Goal: Navigation & Orientation: Find specific page/section

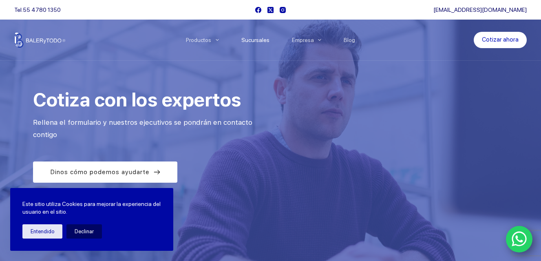
click at [264, 40] on link "Sucursales" at bounding box center [255, 40] width 51 height 0
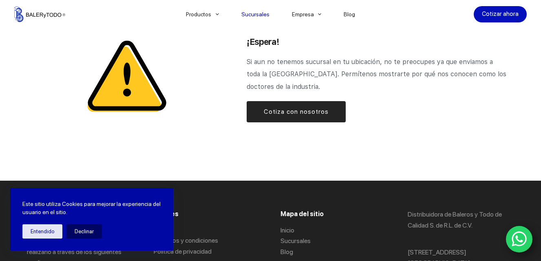
scroll to position [1020, 0]
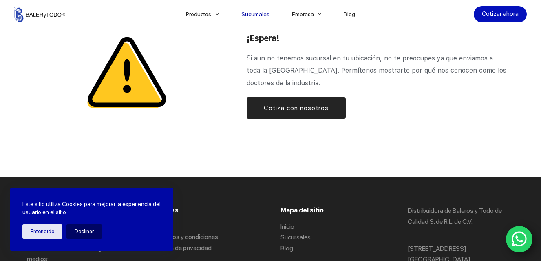
click at [302, 103] on span "Cotiza con nosotros" at bounding box center [296, 108] width 65 height 10
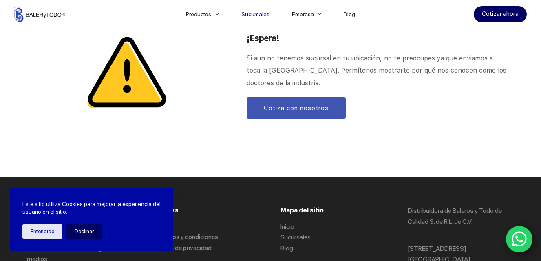
click at [510, 19] on link "Cotizar ahora" at bounding box center [500, 14] width 53 height 16
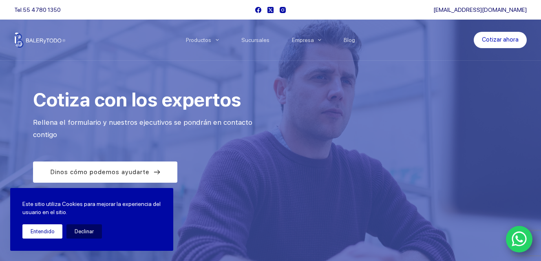
click at [42, 235] on button "Entendido" at bounding box center [42, 231] width 40 height 14
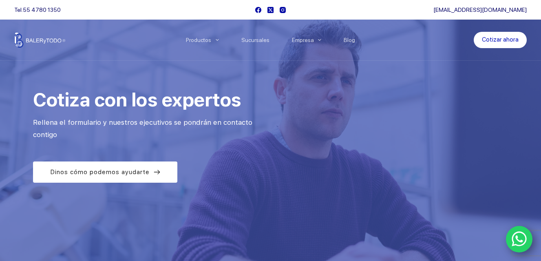
click at [520, 236] on icon "WhatsApp" at bounding box center [520, 238] width 16 height 17
click at [526, 242] on icon "WhatsApp" at bounding box center [519, 239] width 15 height 15
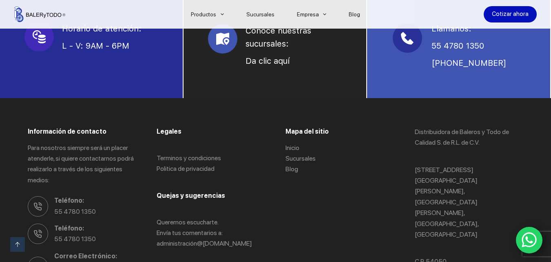
scroll to position [608, 0]
